Goal: Task Accomplishment & Management: Use online tool/utility

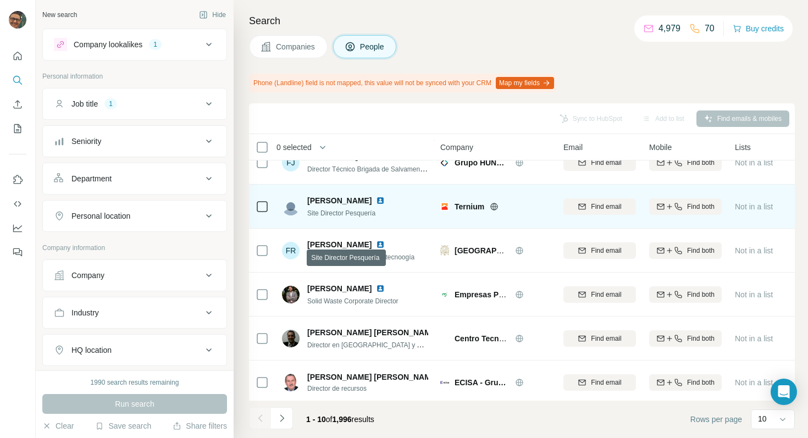
scroll to position [200, 0]
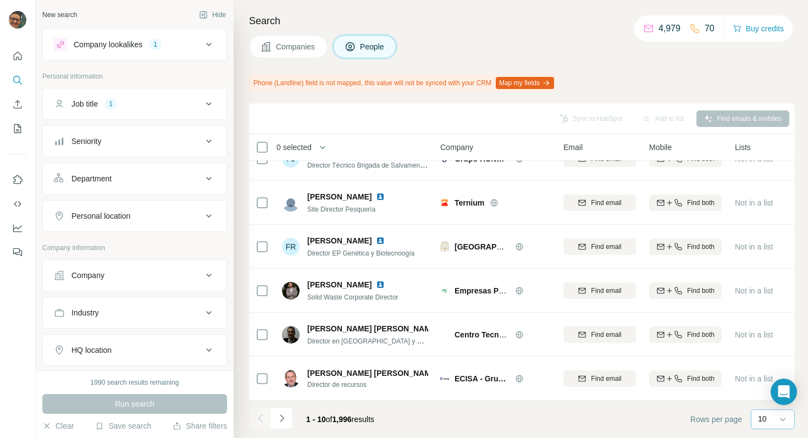
click at [771, 414] on div "10" at bounding box center [771, 418] width 27 height 11
click at [766, 333] on p "60" at bounding box center [764, 335] width 9 height 11
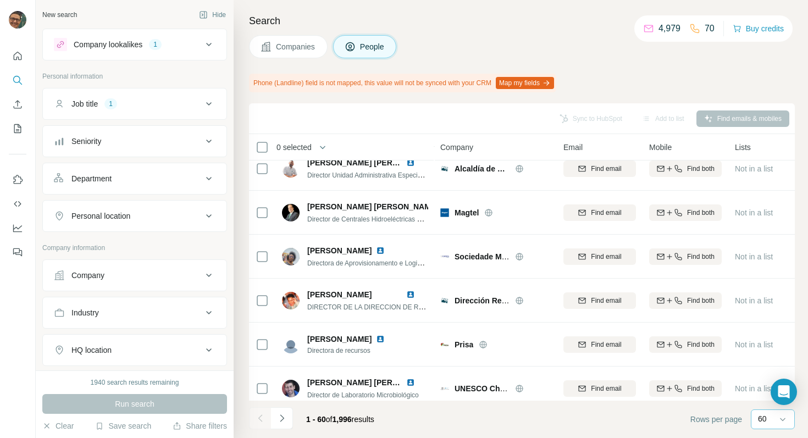
scroll to position [504, 0]
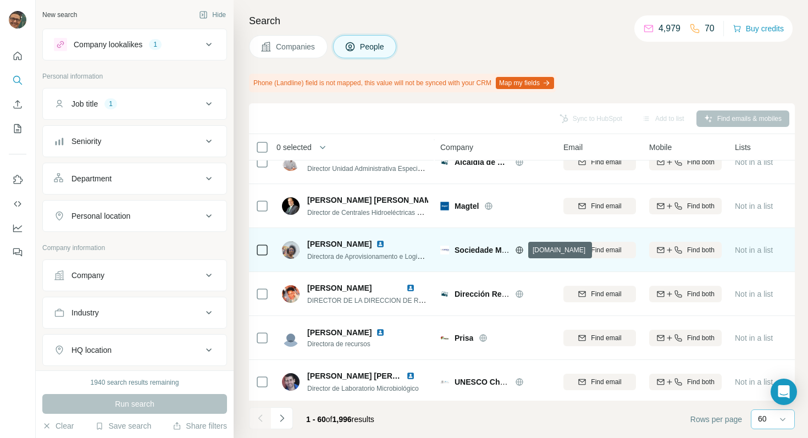
click at [520, 247] on icon at bounding box center [519, 249] width 3 height 7
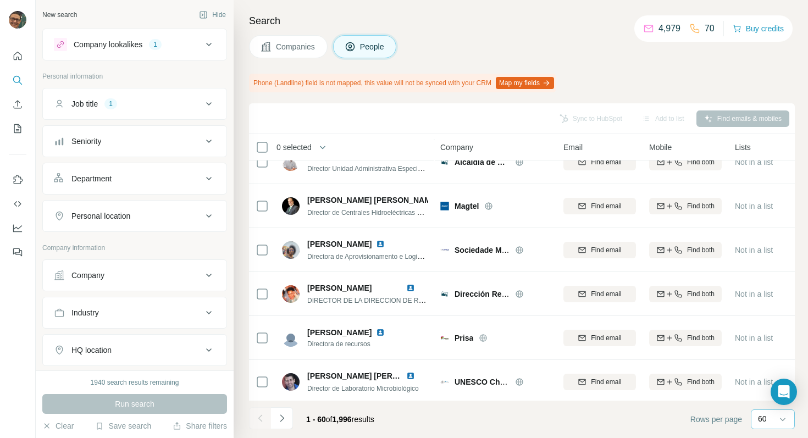
click at [208, 315] on icon at bounding box center [208, 312] width 13 height 13
click at [167, 336] on input at bounding box center [129, 340] width 136 height 12
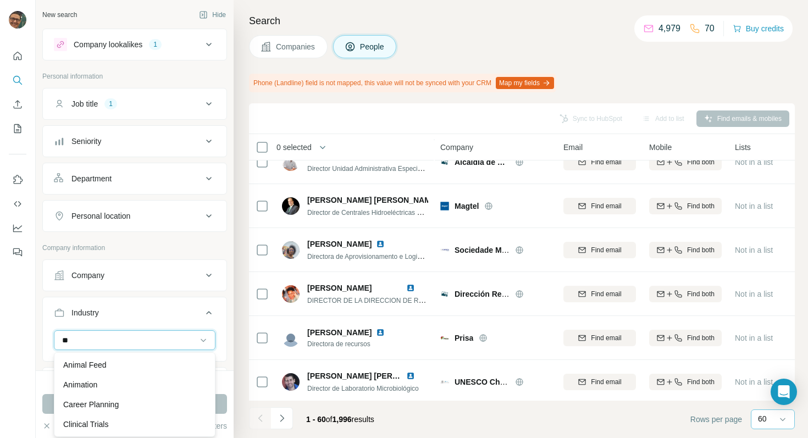
type input "*"
type input "*****"
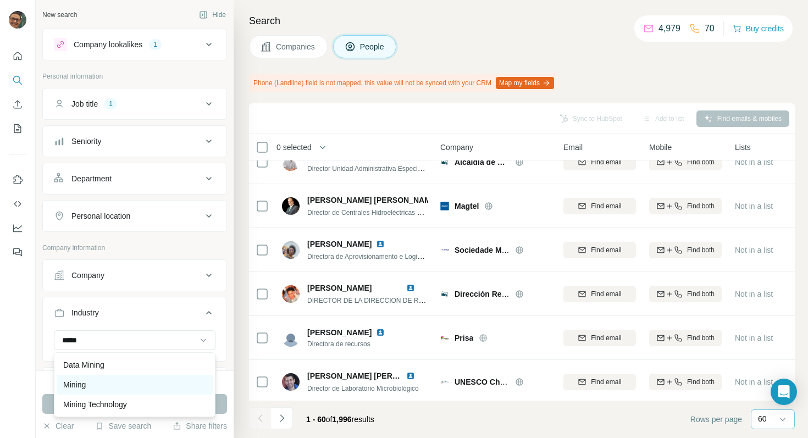
click at [107, 382] on div "Mining" at bounding box center [134, 384] width 143 height 11
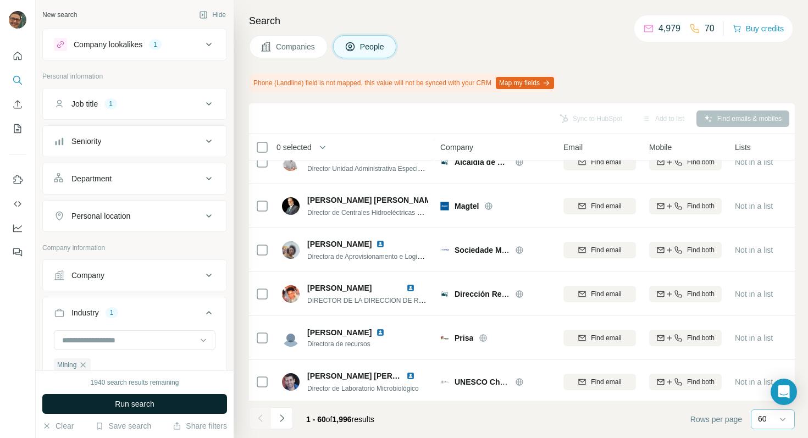
click at [152, 404] on span "Run search" at bounding box center [135, 403] width 40 height 11
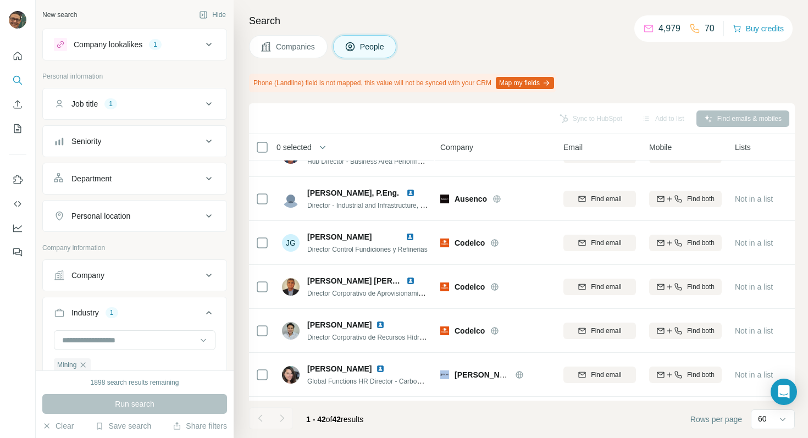
scroll to position [1084, 0]
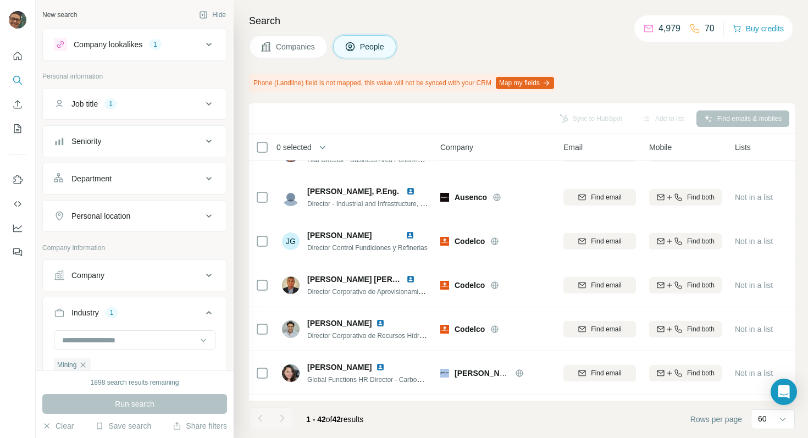
click at [204, 101] on icon at bounding box center [208, 103] width 13 height 13
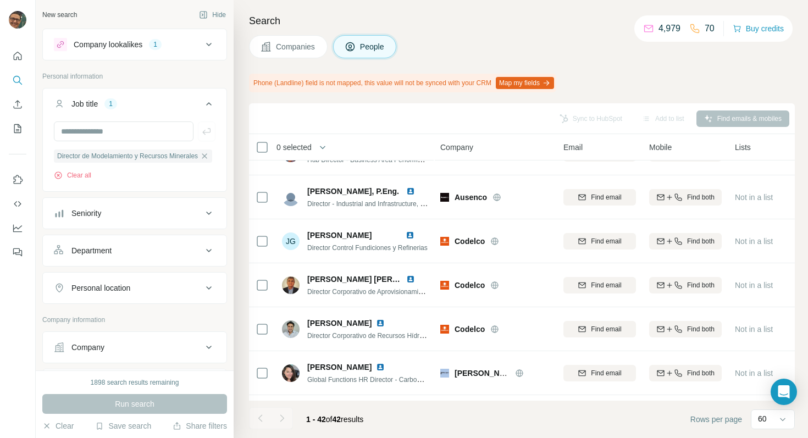
click at [207, 98] on icon at bounding box center [208, 103] width 13 height 13
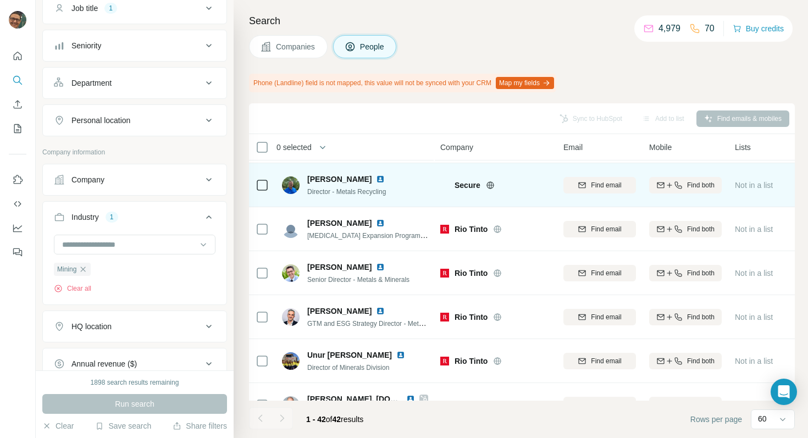
scroll to position [1539, 0]
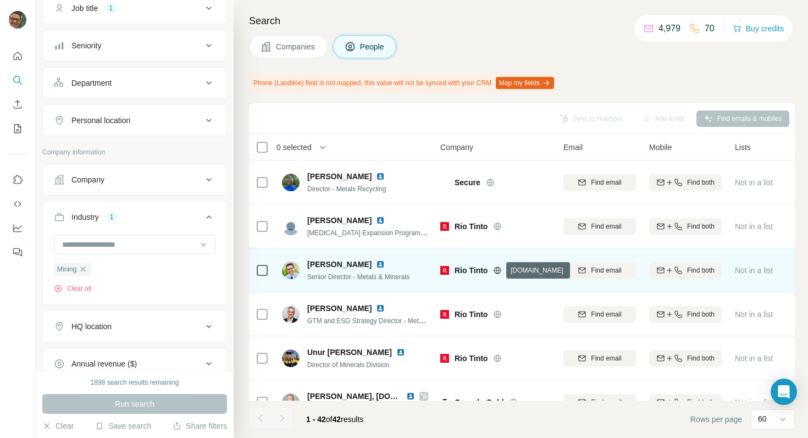
click at [496, 272] on icon at bounding box center [497, 270] width 9 height 9
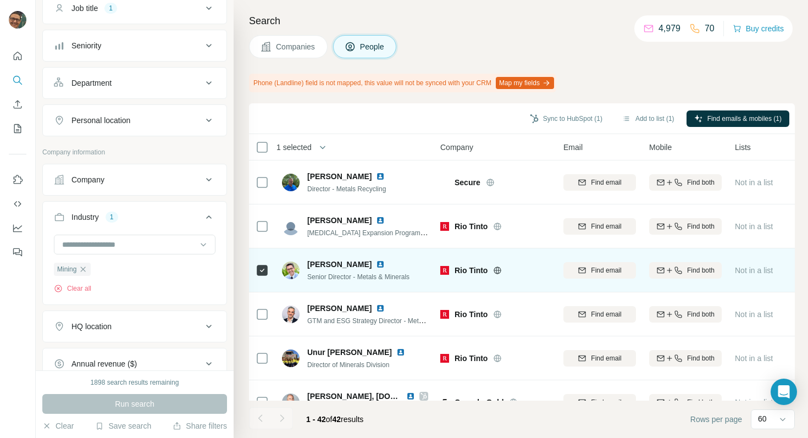
click at [256, 269] on icon at bounding box center [262, 270] width 13 height 13
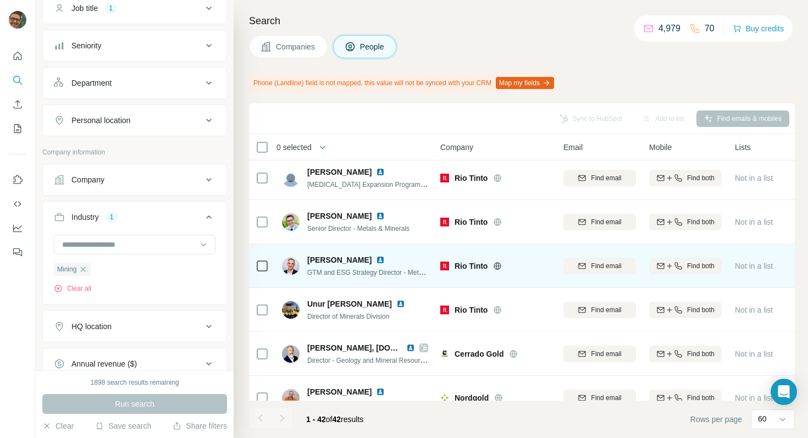
scroll to position [1607, 0]
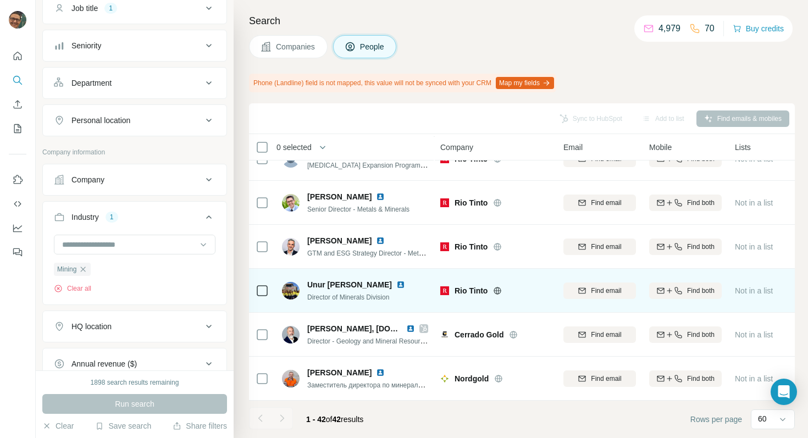
click at [396, 281] on img at bounding box center [400, 284] width 9 height 9
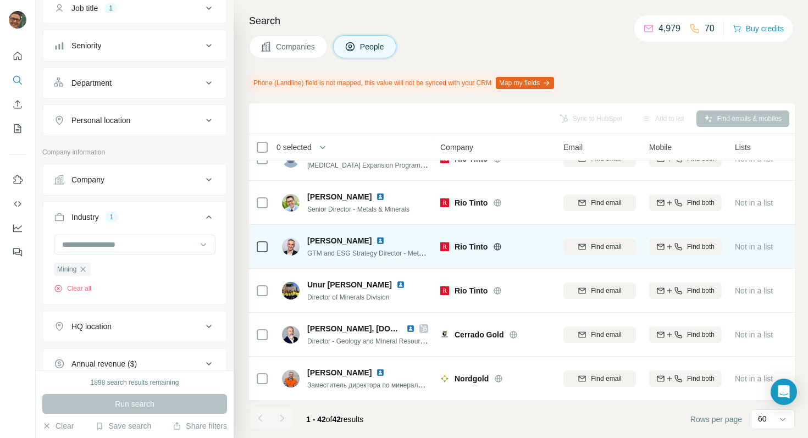
click at [376, 237] on img at bounding box center [380, 240] width 9 height 9
